Goal: Task Accomplishment & Management: Manage account settings

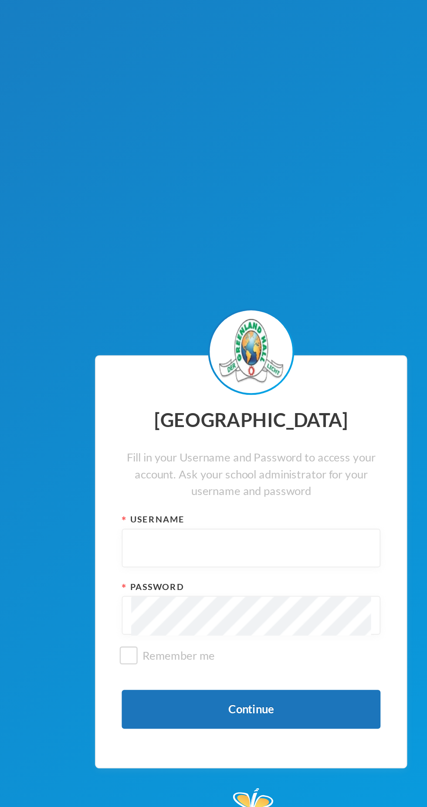
click at [228, 396] on input "text" at bounding box center [213, 395] width 121 height 20
click at [242, 397] on input "text" at bounding box center [213, 395] width 121 height 20
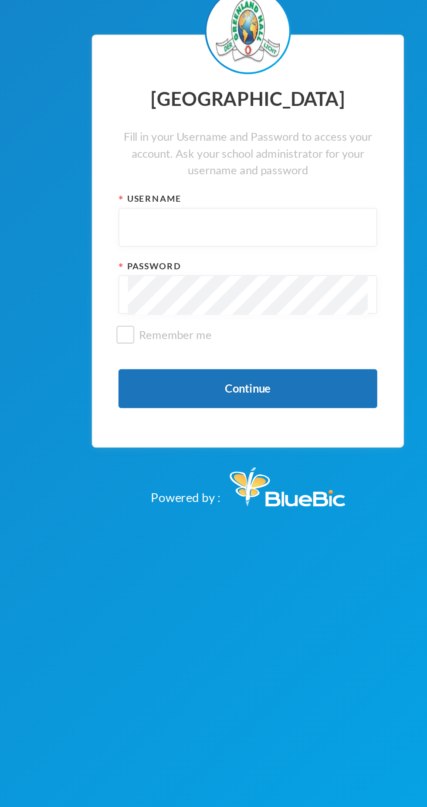
type input "0"
type input "p-j21-124"
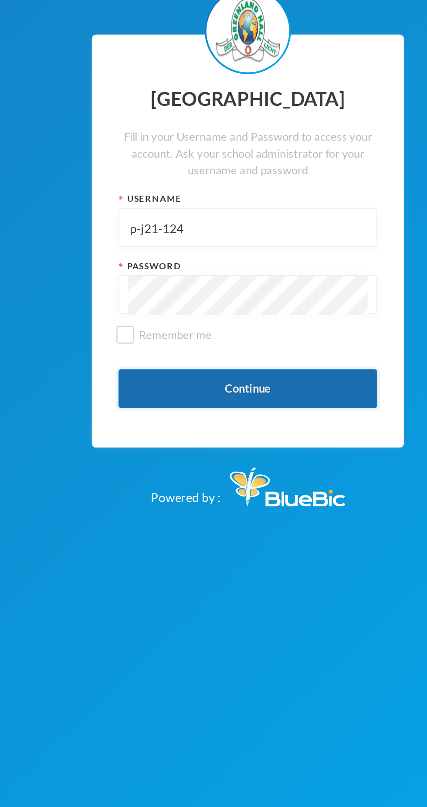
click at [257, 468] on button "Continue" at bounding box center [213, 476] width 131 height 20
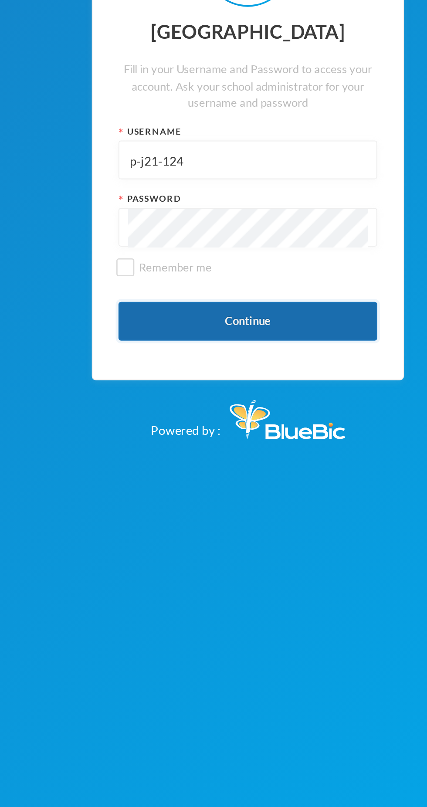
click at [245, 475] on button "Continue" at bounding box center [213, 476] width 131 height 20
click at [269, 472] on button "Continue" at bounding box center [213, 476] width 131 height 20
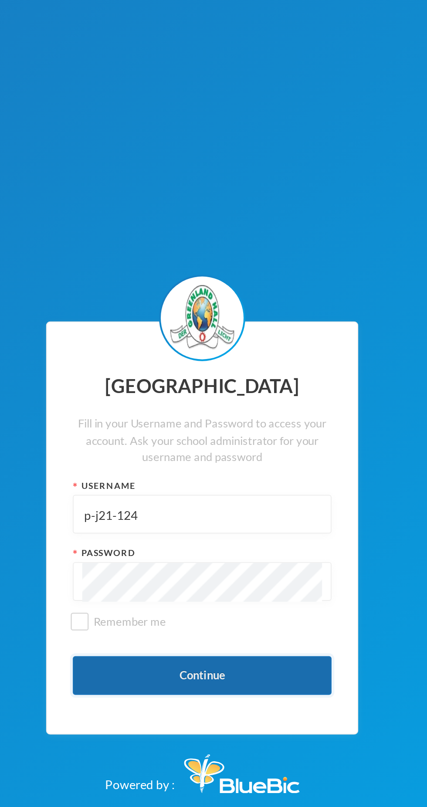
click at [210, 469] on button "Continue" at bounding box center [213, 476] width 131 height 20
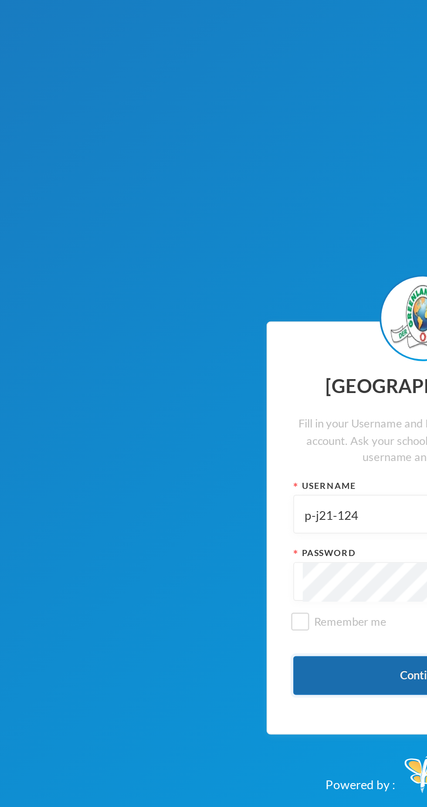
click at [185, 473] on button "Continue" at bounding box center [213, 476] width 131 height 20
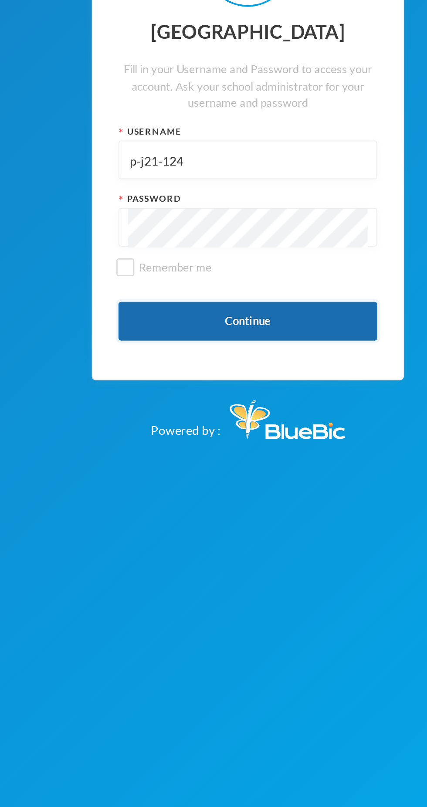
click at [249, 473] on button "Continue" at bounding box center [213, 476] width 131 height 20
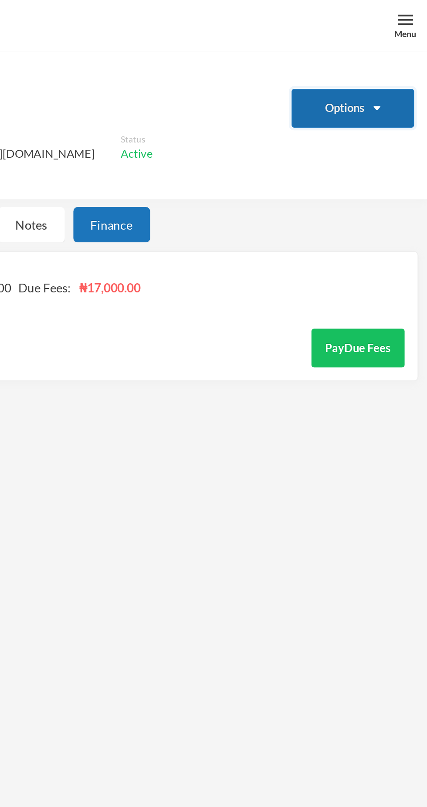
click at [402, 48] on button "Options" at bounding box center [390, 55] width 62 height 20
click at [392, 57] on button "Options" at bounding box center [390, 55] width 62 height 20
click at [414, 8] on img at bounding box center [416, 10] width 8 height 8
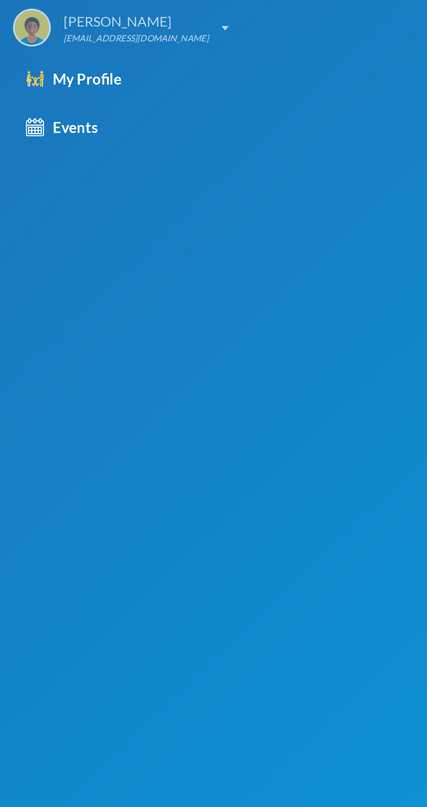
click at [102, 11] on div "[PERSON_NAME] [PERSON_NAME][EMAIL_ADDRESS][DOMAIN_NAME]" at bounding box center [61, 13] width 109 height 19
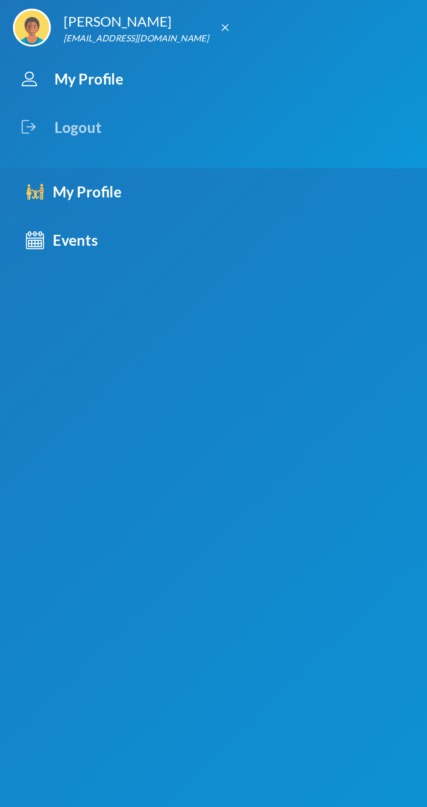
click at [60, 68] on div "Logout" at bounding box center [206, 64] width 399 height 24
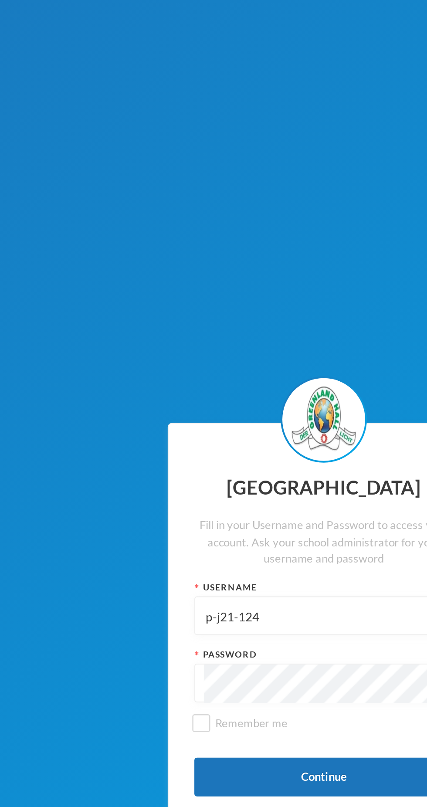
click at [200, 395] on input "p-j21-124" at bounding box center [213, 395] width 121 height 20
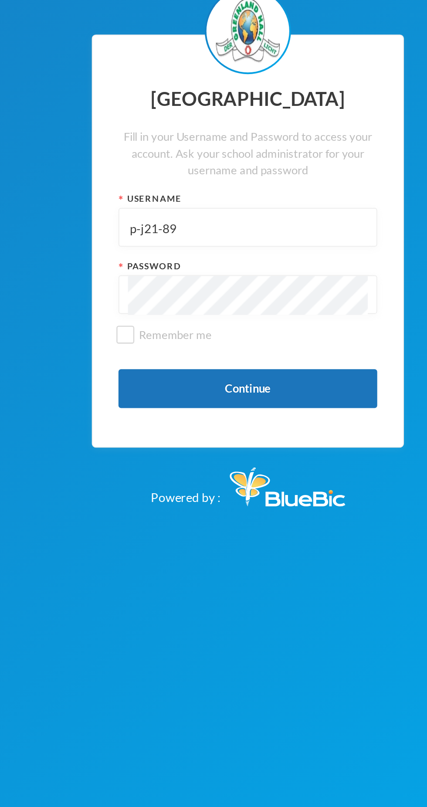
type input "p-j21-89"
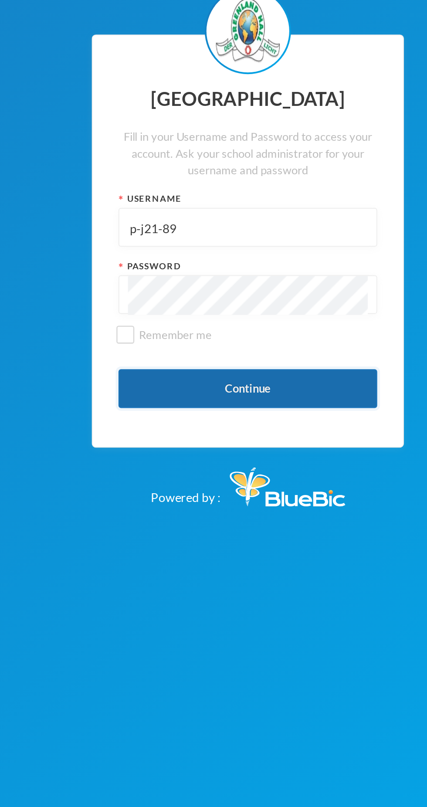
click at [257, 476] on button "Continue" at bounding box center [213, 476] width 131 height 20
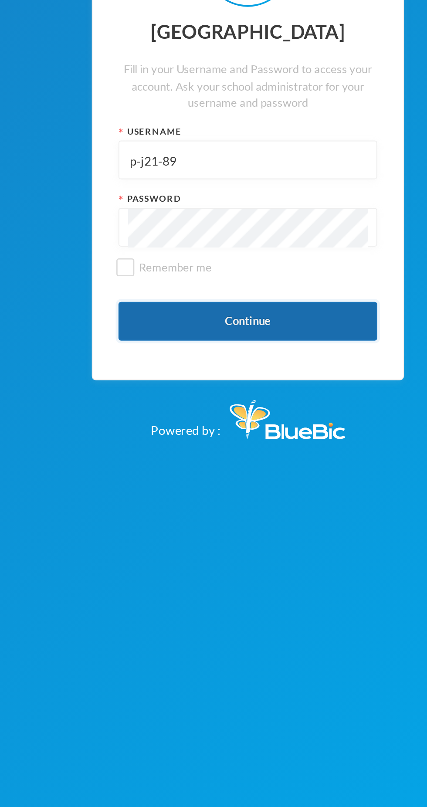
click at [255, 476] on button "Continue" at bounding box center [213, 476] width 131 height 20
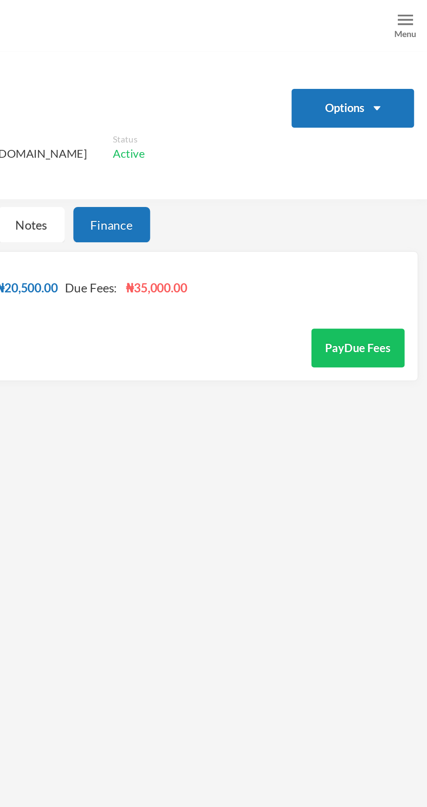
click at [414, 7] on img at bounding box center [416, 10] width 8 height 8
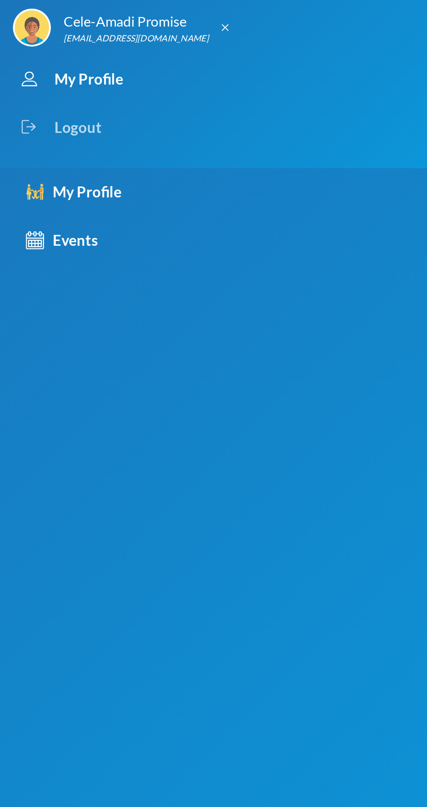
click at [58, 70] on div "Logout" at bounding box center [206, 64] width 399 height 24
